Goal: Find specific page/section: Find specific page/section

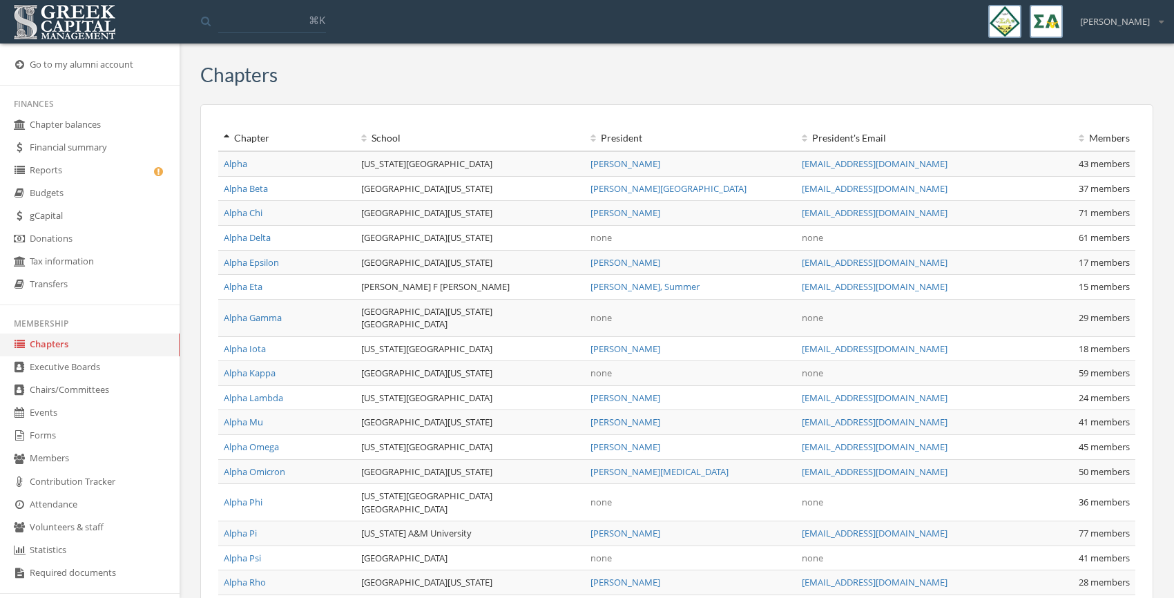
click at [237, 166] on link "Alpha" at bounding box center [235, 163] width 23 height 12
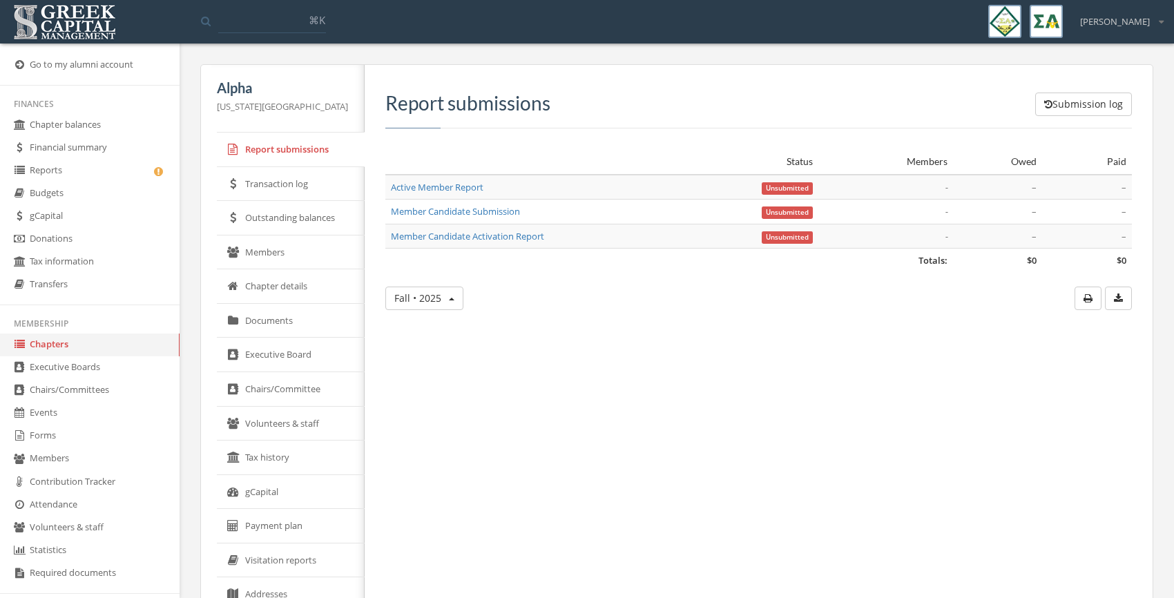
click at [264, 253] on link "Members" at bounding box center [291, 252] width 148 height 35
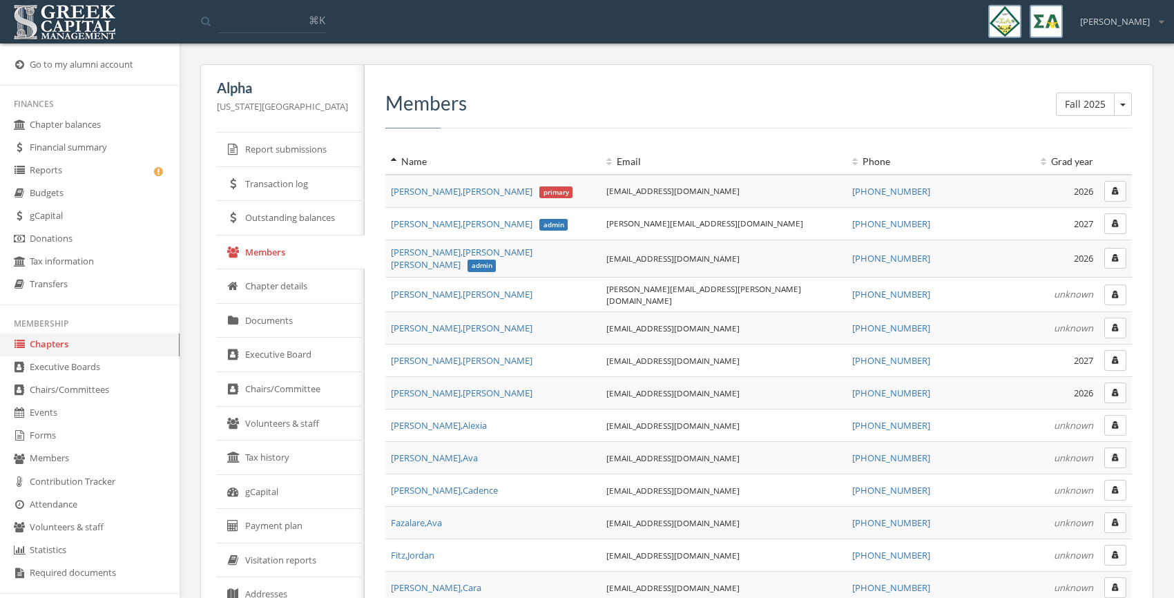
click at [1120, 193] on button "button" at bounding box center [1115, 191] width 22 height 21
